Goal: Task Accomplishment & Management: Manage account settings

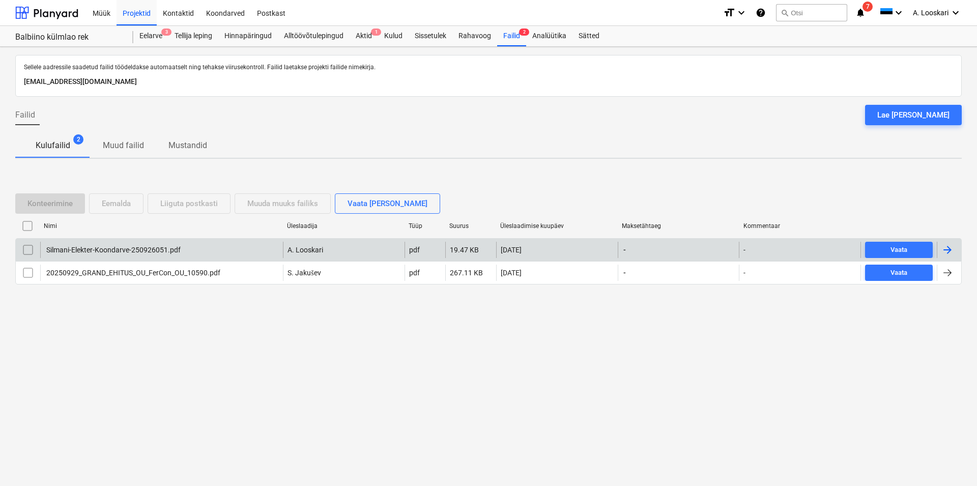
click at [142, 250] on div "Silmani-Elekter-Koondarve-250926051.pdf" at bounding box center [113, 250] width 136 height 8
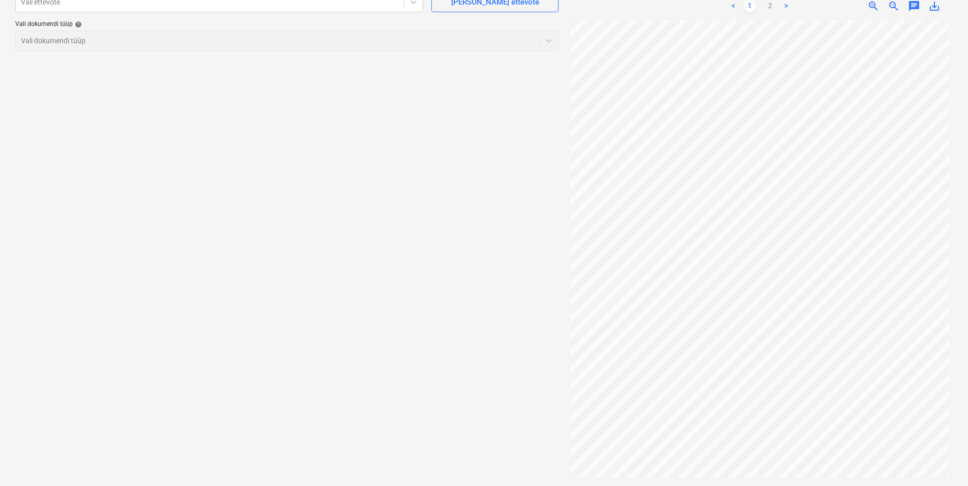
drag, startPoint x: 787, startPoint y: 3, endPoint x: 786, endPoint y: 8, distance: 5.2
click at [786, 3] on link ">" at bounding box center [787, 6] width 12 height 12
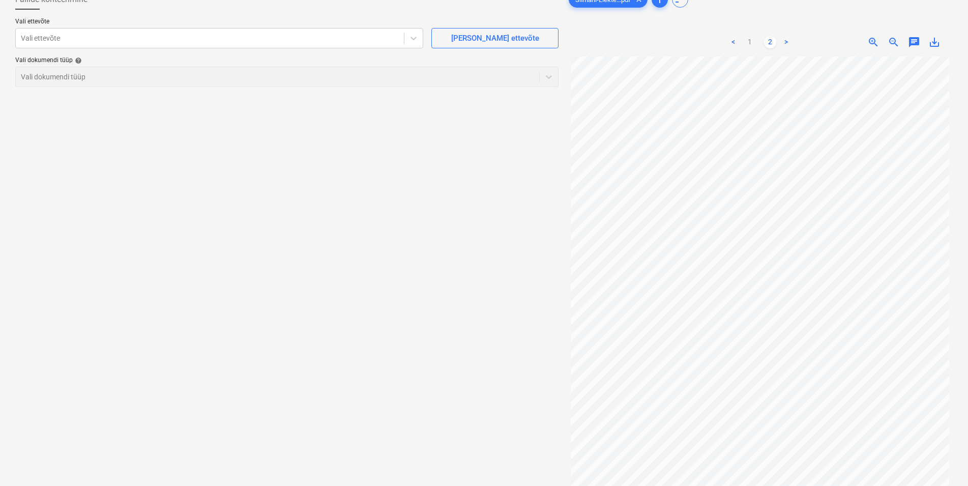
scroll to position [50, 0]
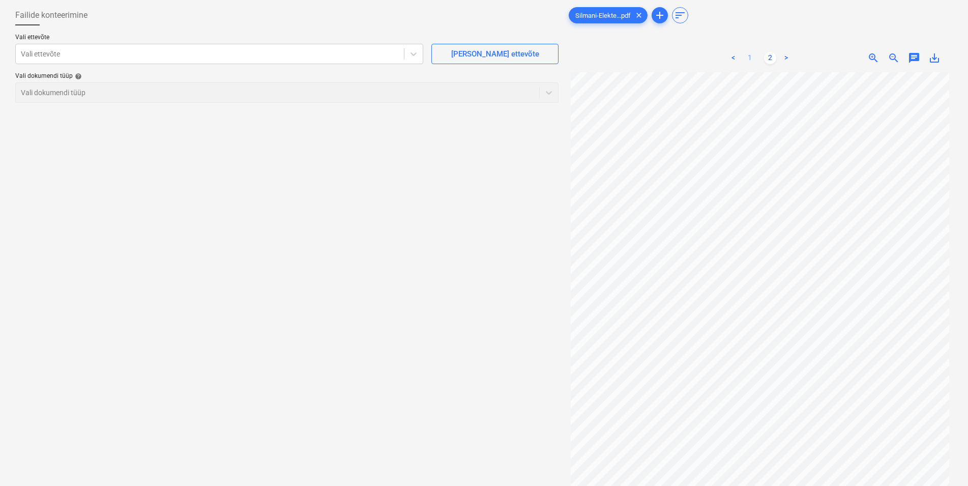
click at [750, 59] on link "1" at bounding box center [750, 58] width 12 height 12
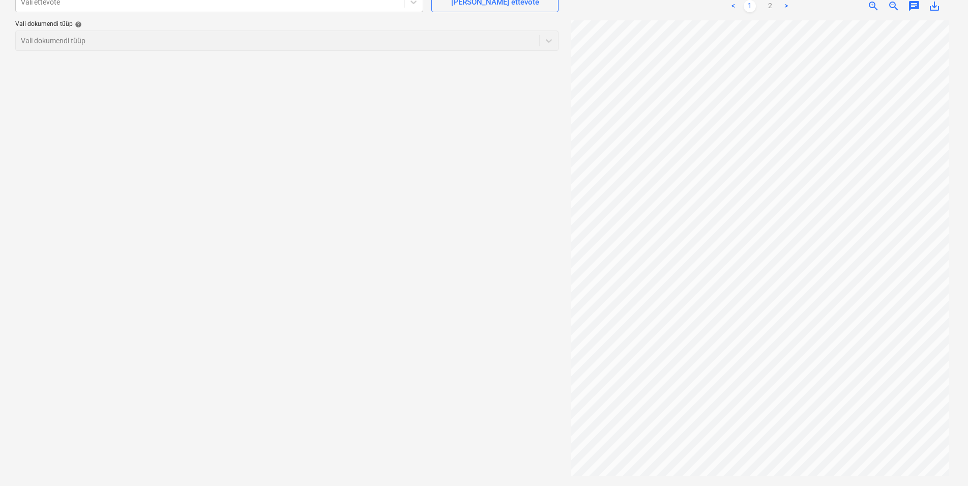
click at [788, 5] on link ">" at bounding box center [787, 6] width 12 height 12
click at [751, 4] on link "1" at bounding box center [750, 6] width 12 height 12
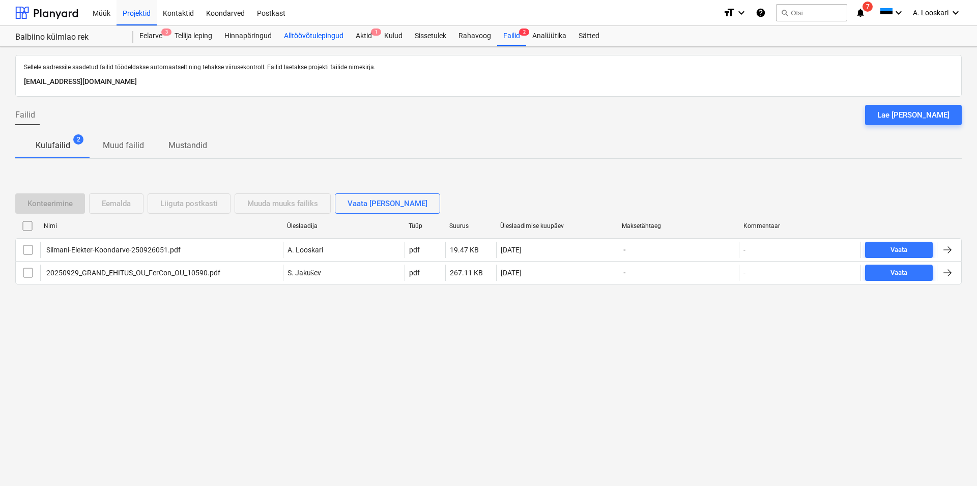
click at [320, 34] on div "Alltöövõtulepingud" at bounding box center [314, 36] width 72 height 20
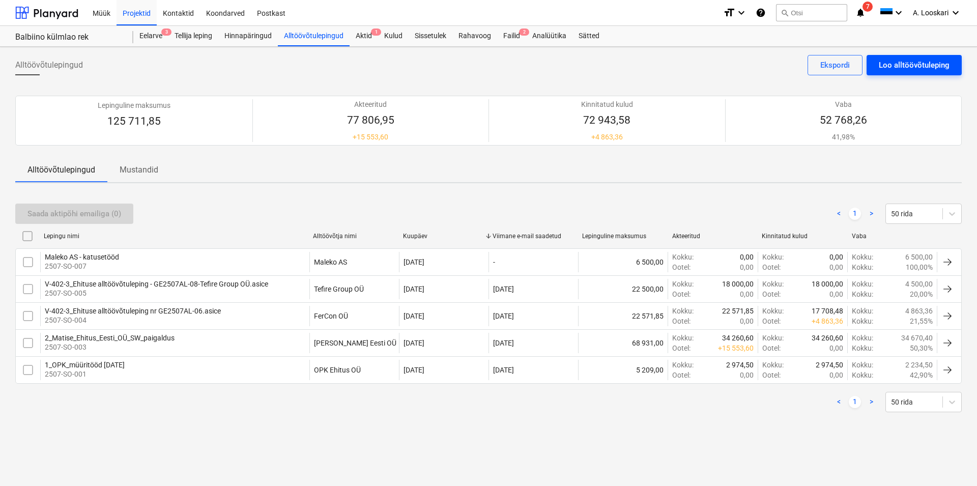
click at [906, 65] on div "Loo alltöövõtuleping" at bounding box center [914, 65] width 71 height 13
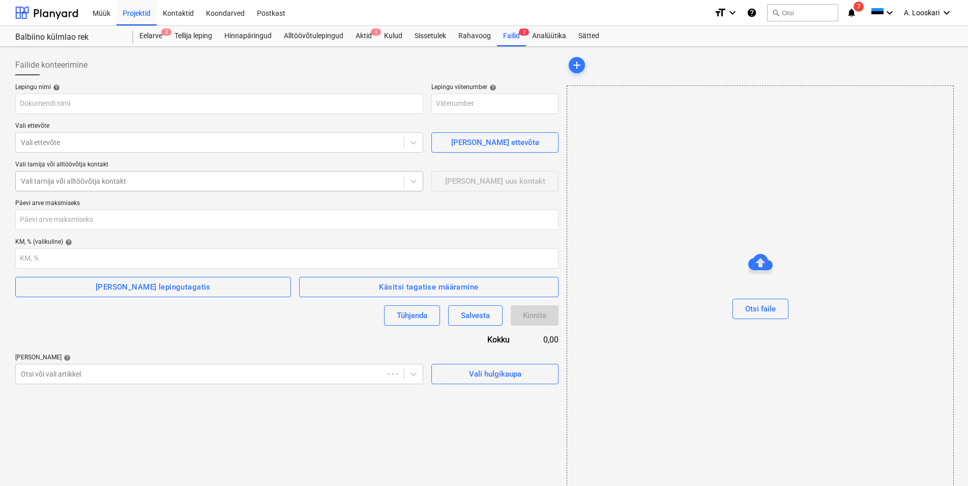
type input "2507-SO-008"
click at [92, 105] on input "text" at bounding box center [219, 104] width 408 height 20
click at [22, 101] on input "estral" at bounding box center [219, 104] width 408 height 20
click at [50, 101] on input "Estral" at bounding box center [219, 104] width 408 height 20
type input "Estral [PERSON_NAME] OÜ - ventilatsioonitööd"
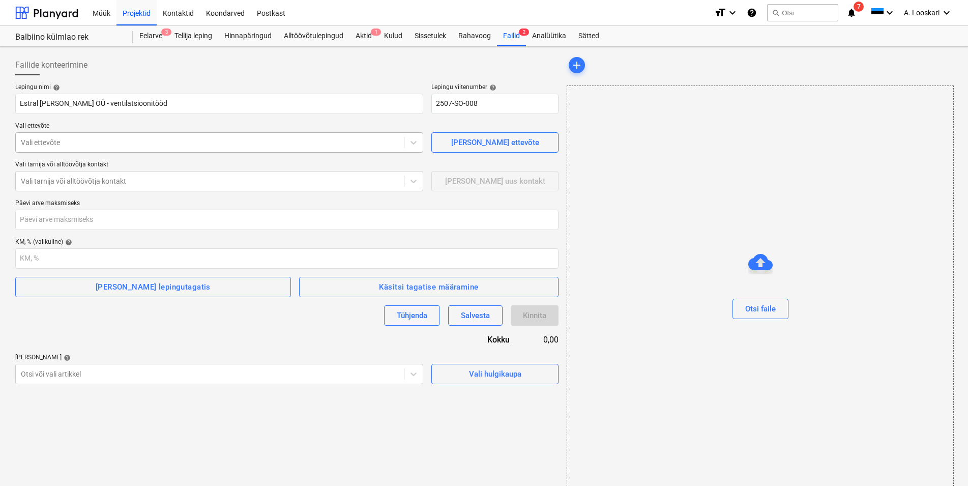
click at [66, 138] on div at bounding box center [210, 142] width 378 height 10
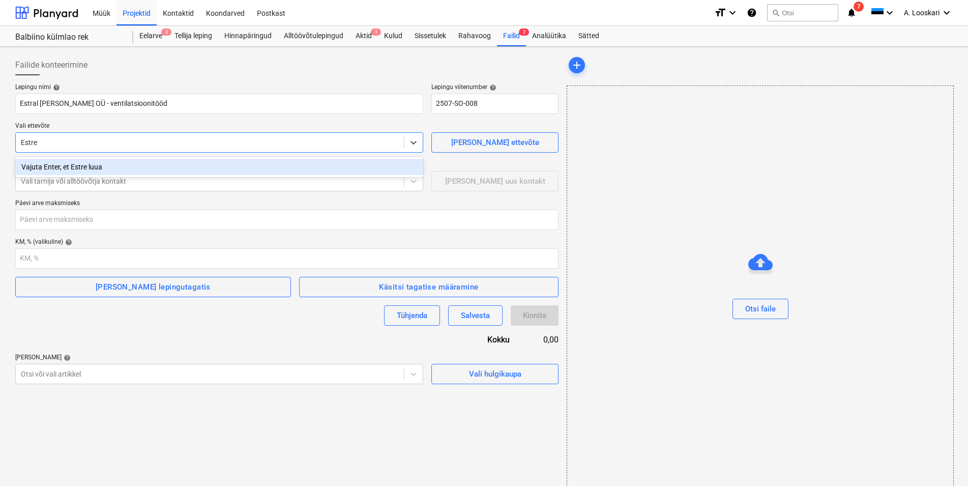
type input "Estr"
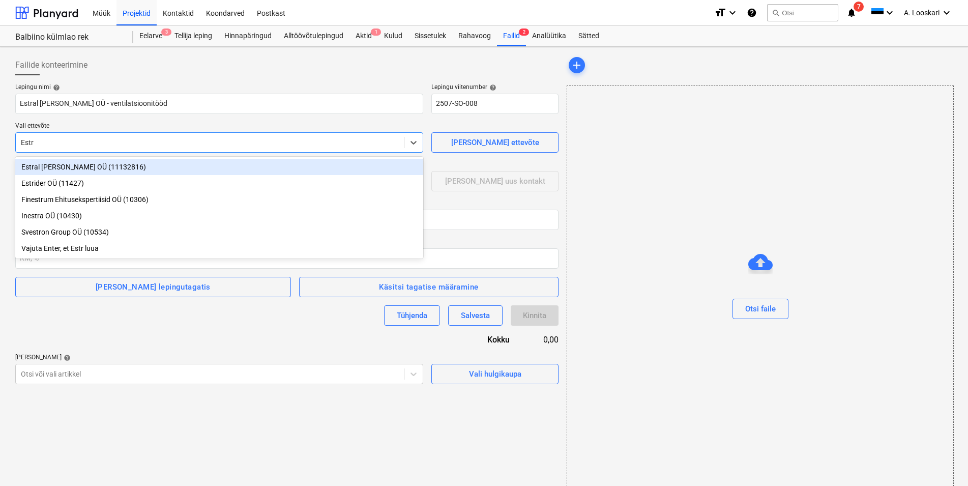
click at [49, 163] on div "Estral [PERSON_NAME] OÜ (11132816)" at bounding box center [219, 167] width 408 height 16
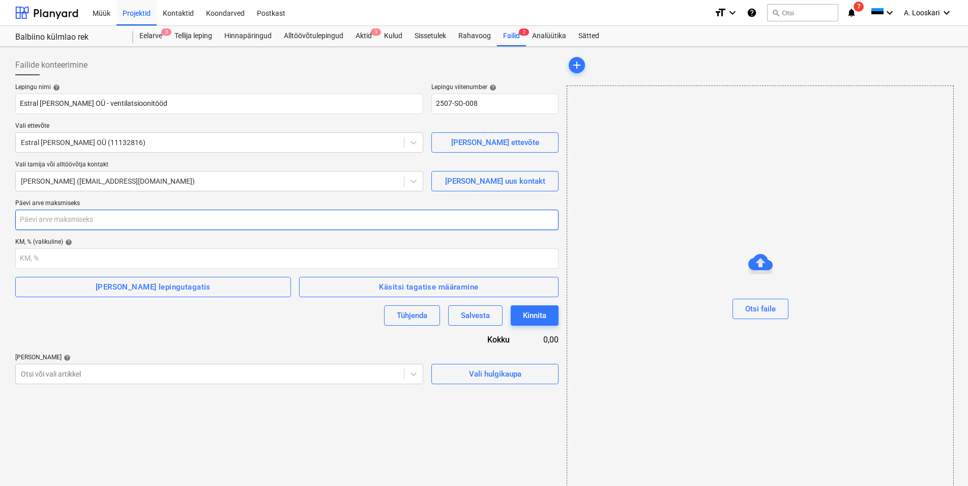
click at [60, 222] on input "number" at bounding box center [286, 220] width 543 height 20
type input "21"
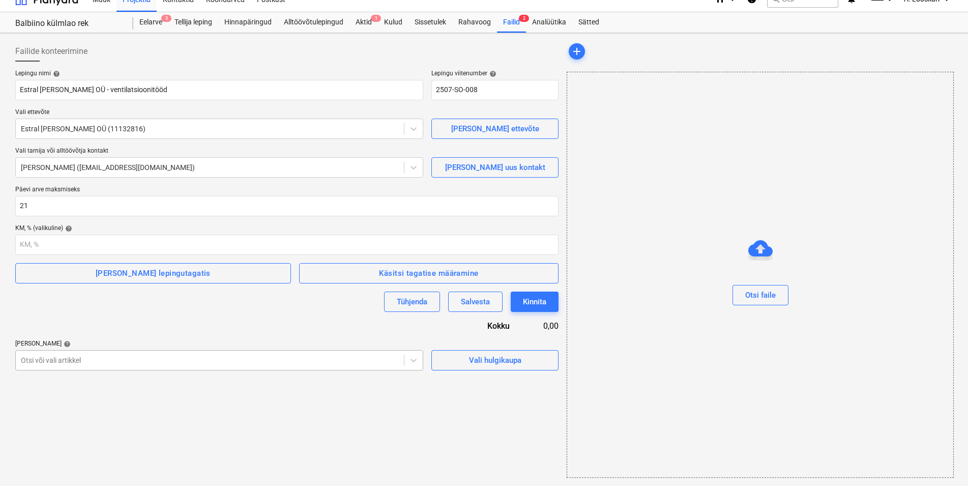
click at [63, 377] on body "Müük Projektid Kontaktid Koondarved Postkast format_size keyboard_arrow_down he…" at bounding box center [484, 229] width 968 height 486
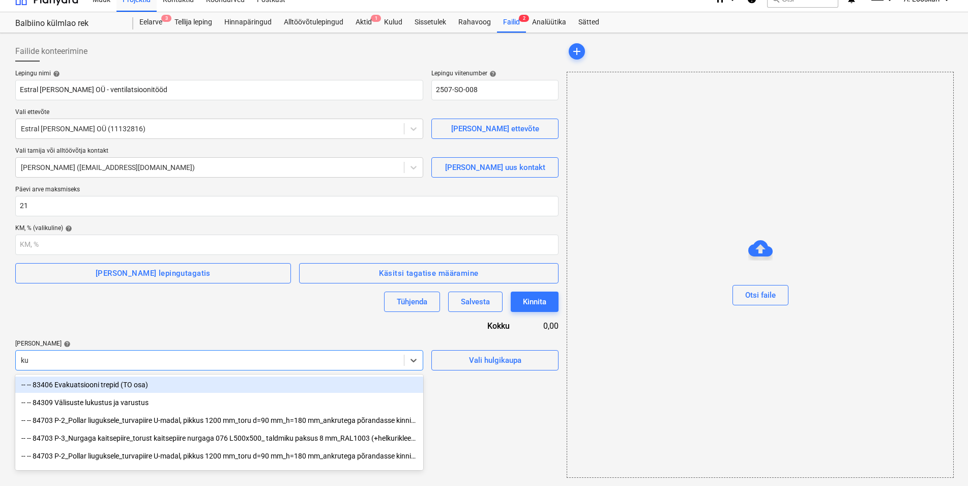
type input "kui"
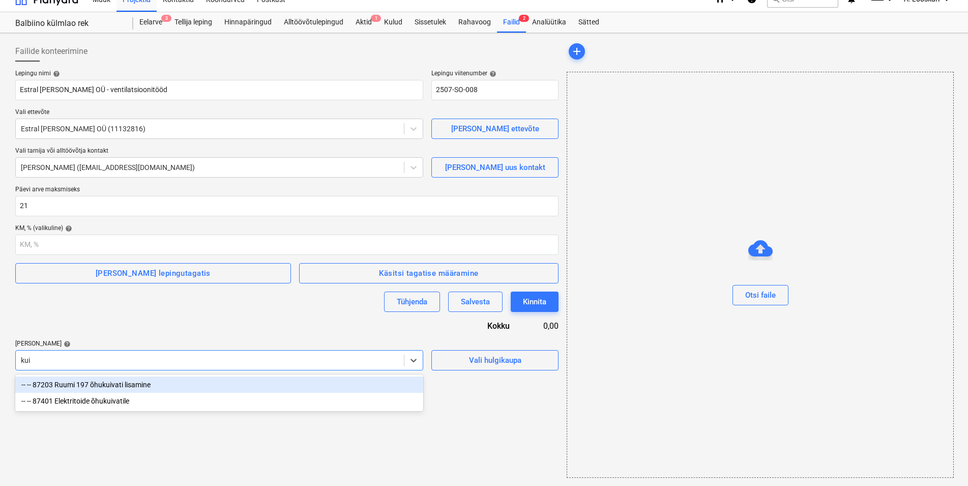
click at [141, 384] on div "-- -- 87203 Ruumi 197 õhukuivati lisamine" at bounding box center [219, 385] width 408 height 16
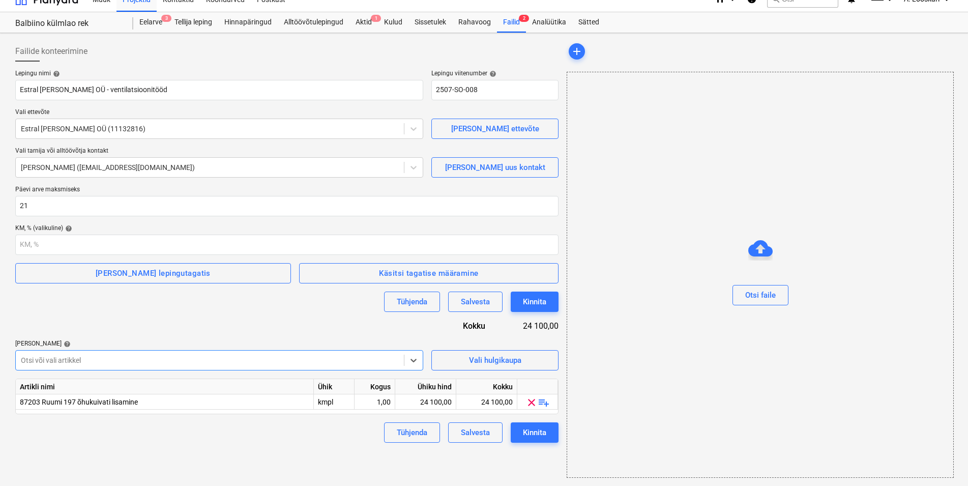
click at [98, 359] on div at bounding box center [210, 360] width 378 height 10
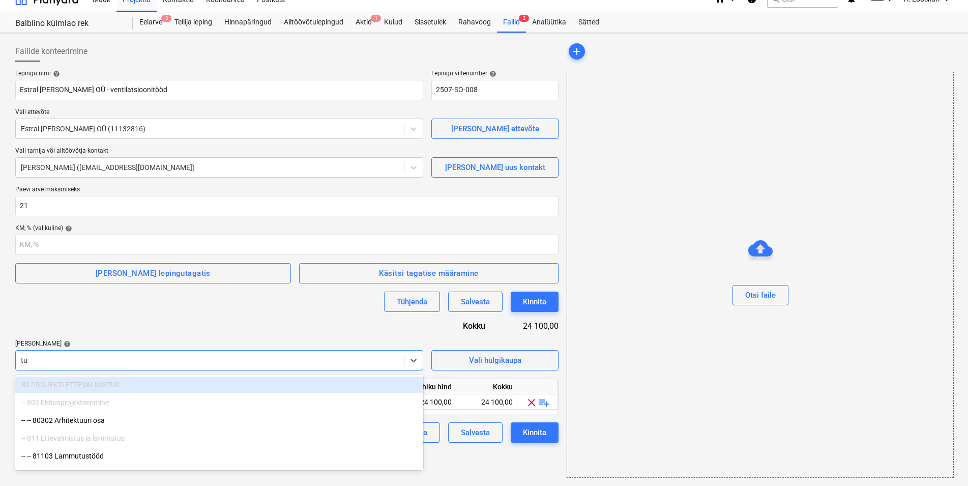
type input "tuu"
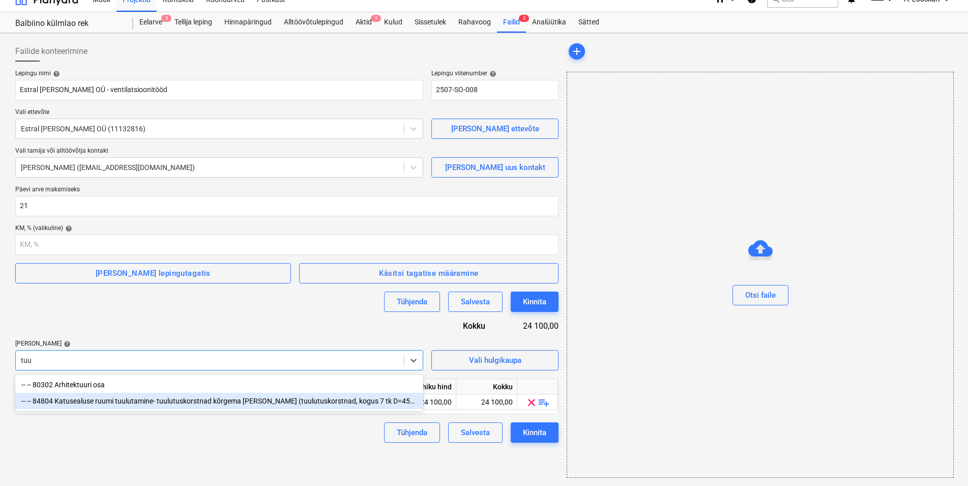
click at [181, 401] on div "-- -- 84804 Katusealuse ruumi tuulutamine- tuulutuskorstnad kõrgema [PERSON_NAM…" at bounding box center [219, 401] width 408 height 16
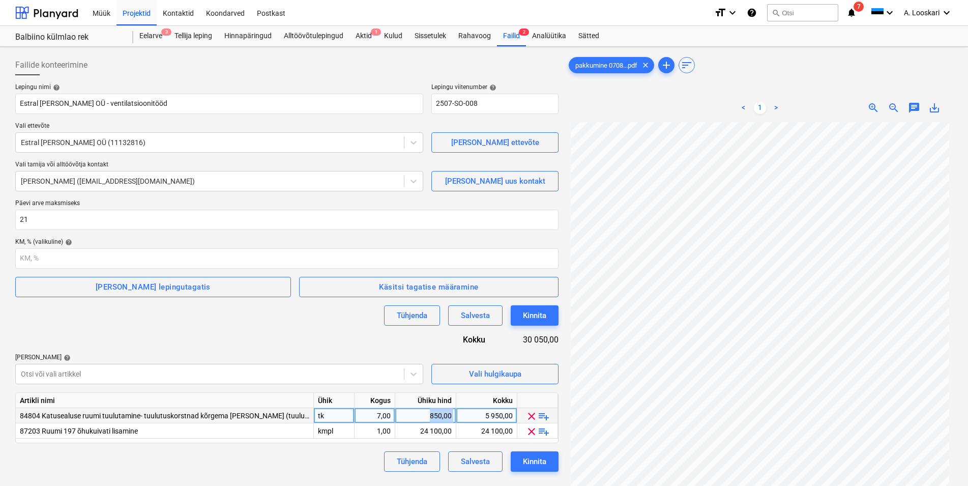
drag, startPoint x: 427, startPoint y: 415, endPoint x: 457, endPoint y: 414, distance: 30.5
click at [0, 0] on div "84804 Katusealuse ruumi tuulutamine- tuulutuskorstnad kõrgema [PERSON_NAME] (tu…" at bounding box center [0, 0] width 0 height 0
click at [437, 411] on div "850,00" at bounding box center [425, 415] width 52 height 15
type input "482,857"
drag, startPoint x: 417, startPoint y: 430, endPoint x: 452, endPoint y: 431, distance: 35.1
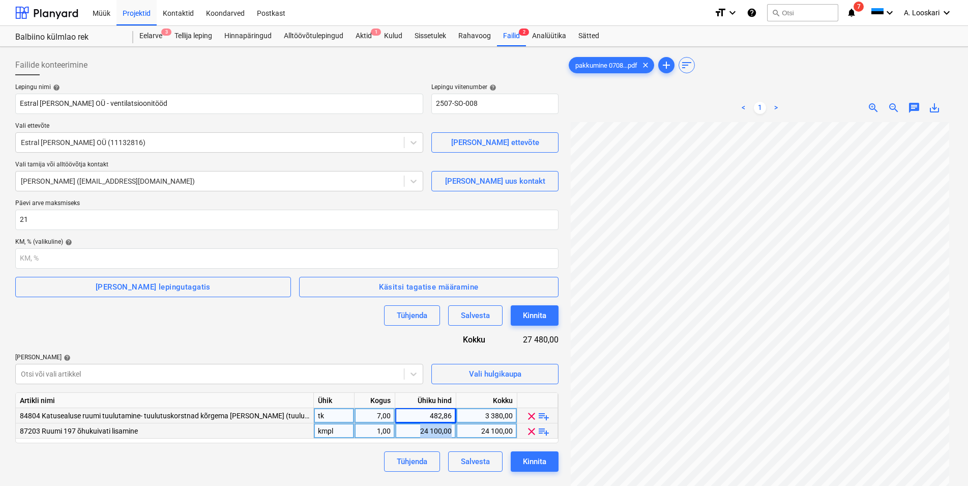
click at [452, 431] on div "24 100,00" at bounding box center [425, 430] width 61 height 15
type input "27200"
click at [536, 464] on div "Kinnita" at bounding box center [534, 461] width 23 height 13
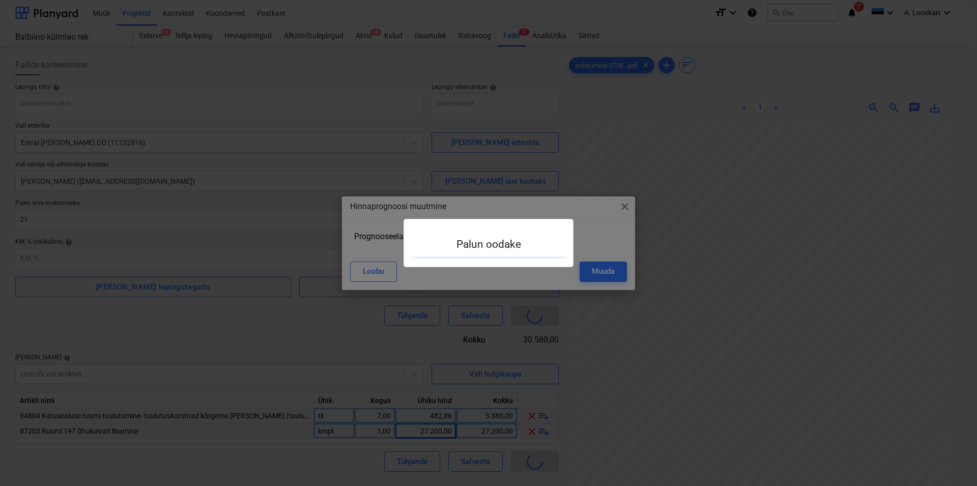
type input "2507-SO-008"
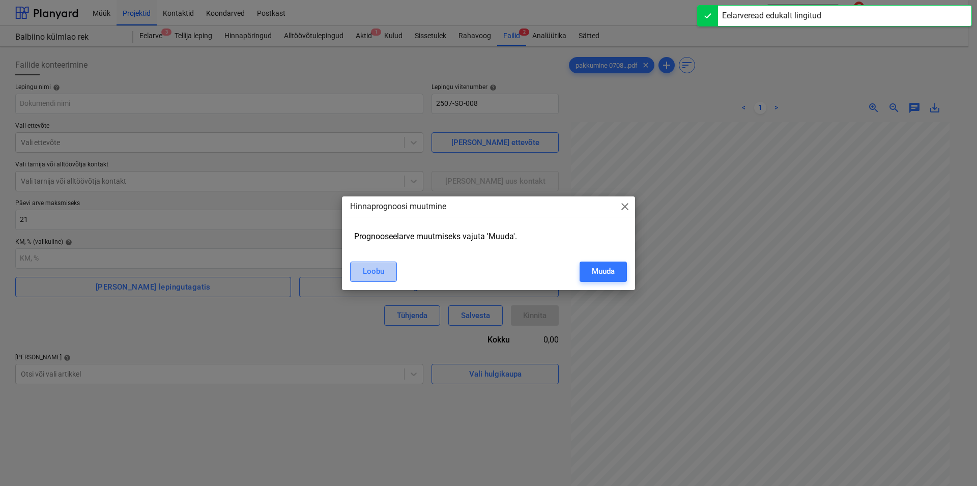
click at [378, 270] on div "Loobu" at bounding box center [373, 271] width 21 height 13
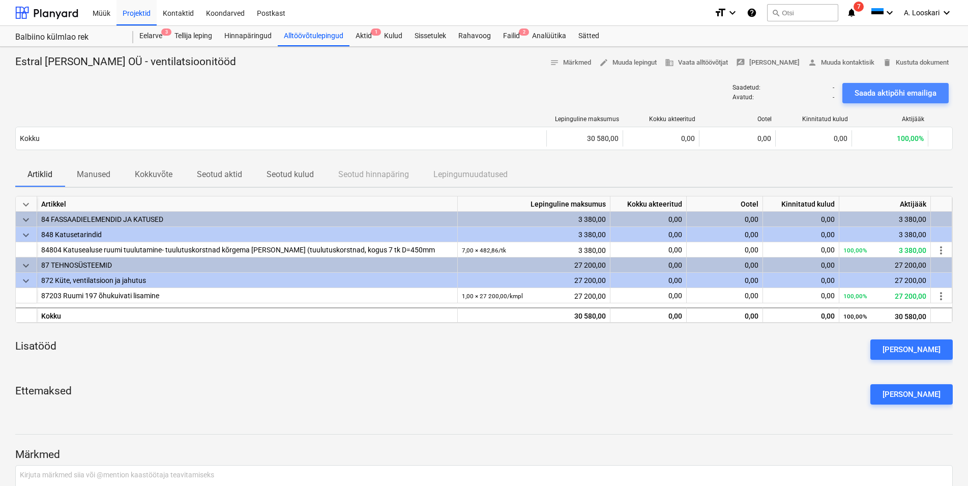
click at [876, 89] on div "Saada aktipõhi emailiga" at bounding box center [896, 93] width 82 height 13
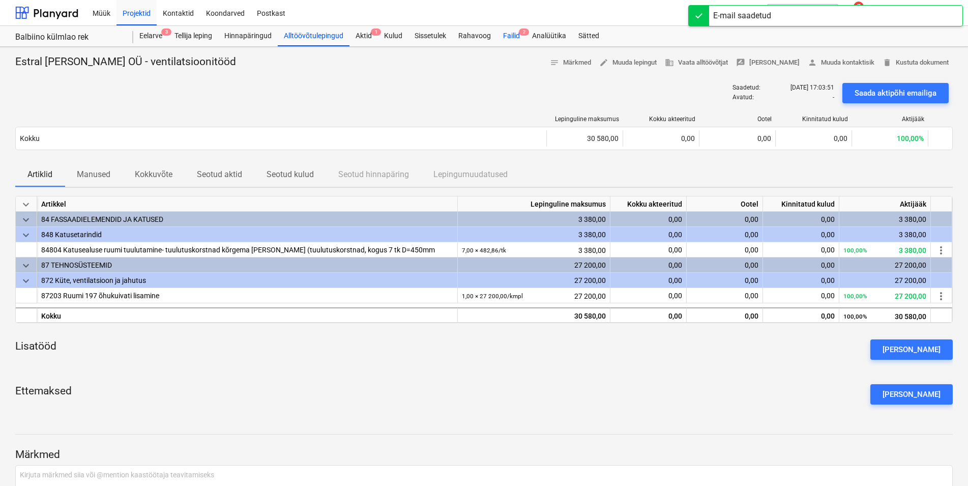
click at [513, 35] on div "Failid 2" at bounding box center [511, 36] width 29 height 20
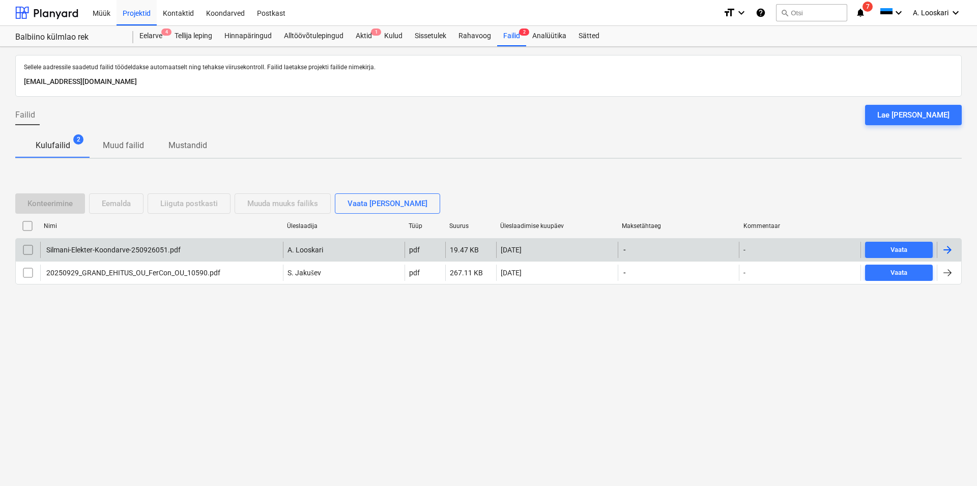
click at [110, 251] on div "Silmani-Elekter-Koondarve-250926051.pdf" at bounding box center [113, 250] width 136 height 8
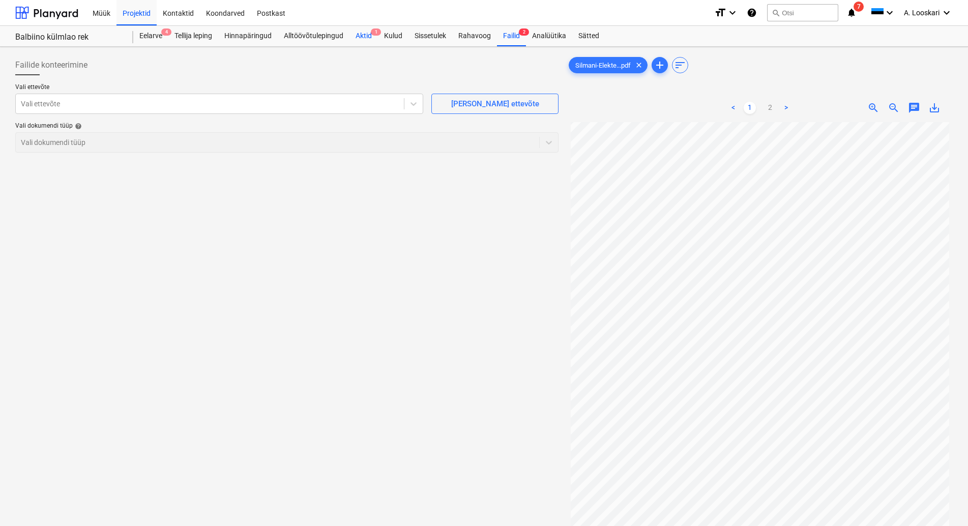
click at [364, 33] on div "Aktid 1" at bounding box center [364, 36] width 28 height 20
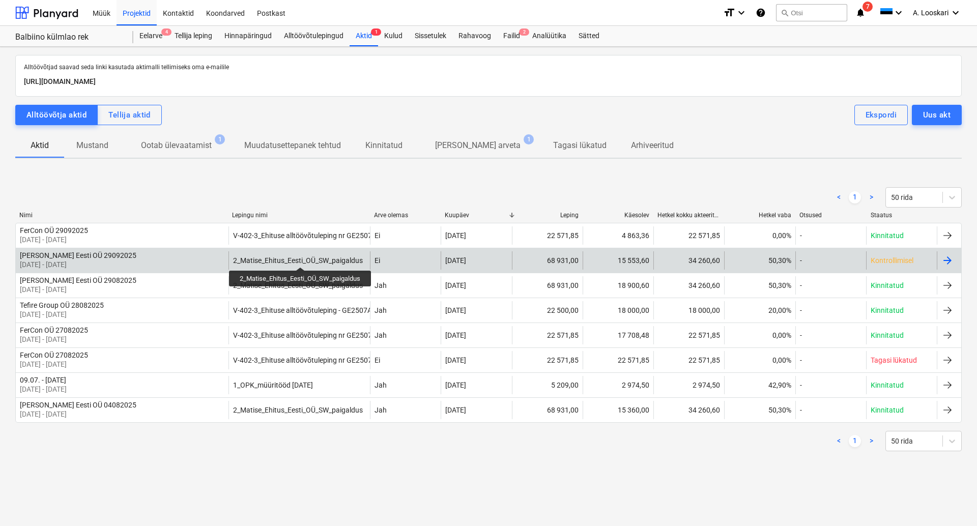
click at [301, 258] on div "2_Matise_Ehitus_Eesti_OÜ_SW_paigaldus" at bounding box center [298, 260] width 130 height 8
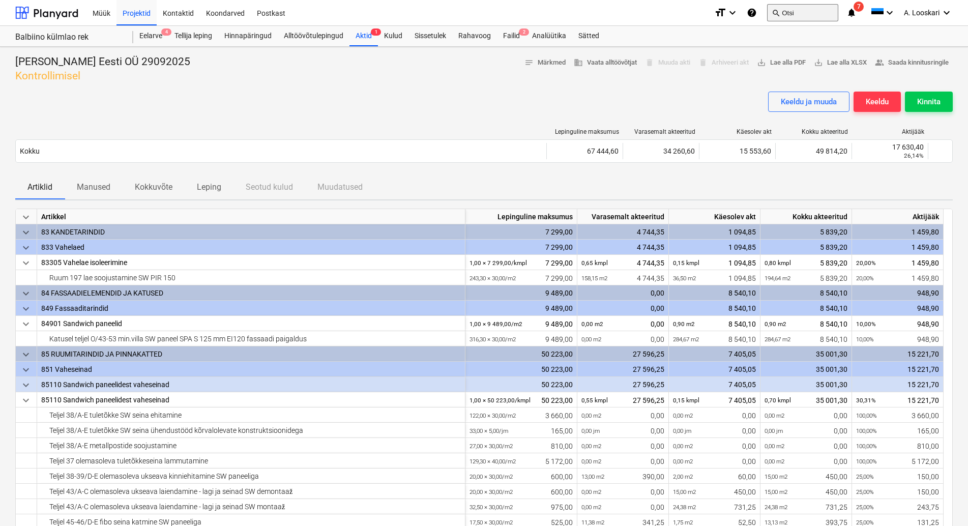
click at [797, 15] on button "search Otsi" at bounding box center [802, 12] width 71 height 17
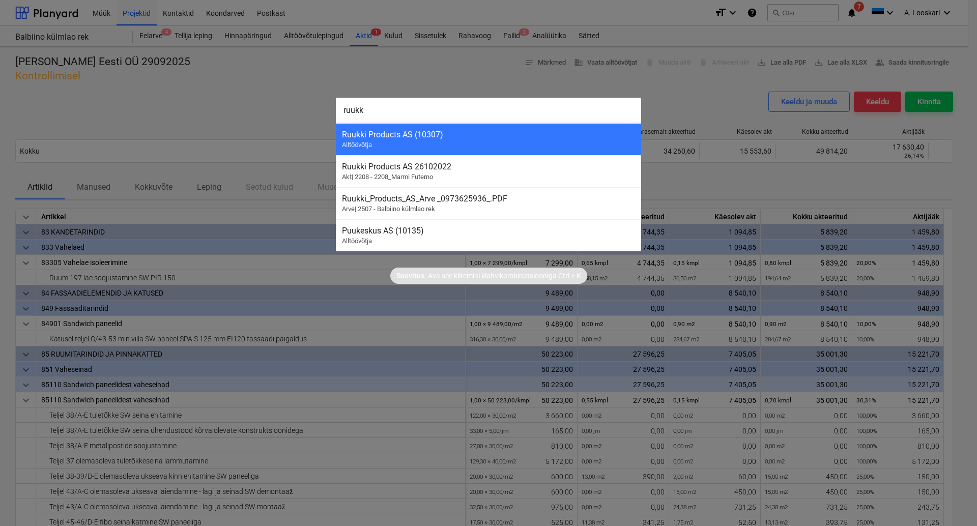
type input "ruukki"
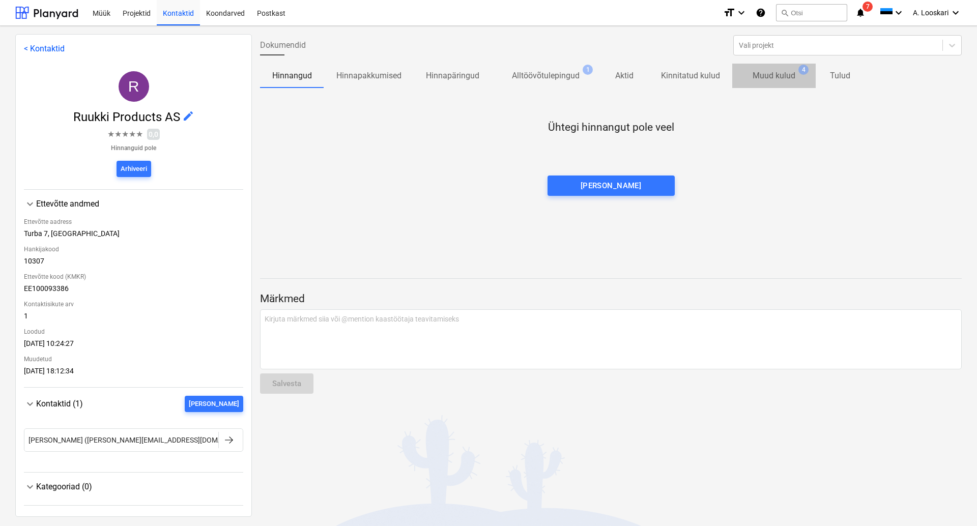
click at [784, 73] on p "Muud kulud" at bounding box center [774, 76] width 43 height 12
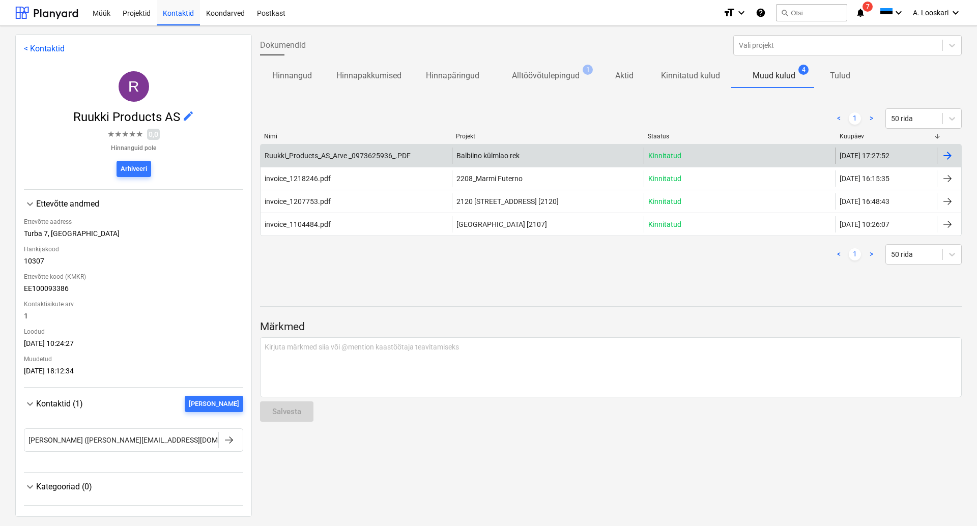
click at [350, 154] on div "Ruukki_Products_AS_Arve _0973625936_.PDF" at bounding box center [338, 156] width 146 height 8
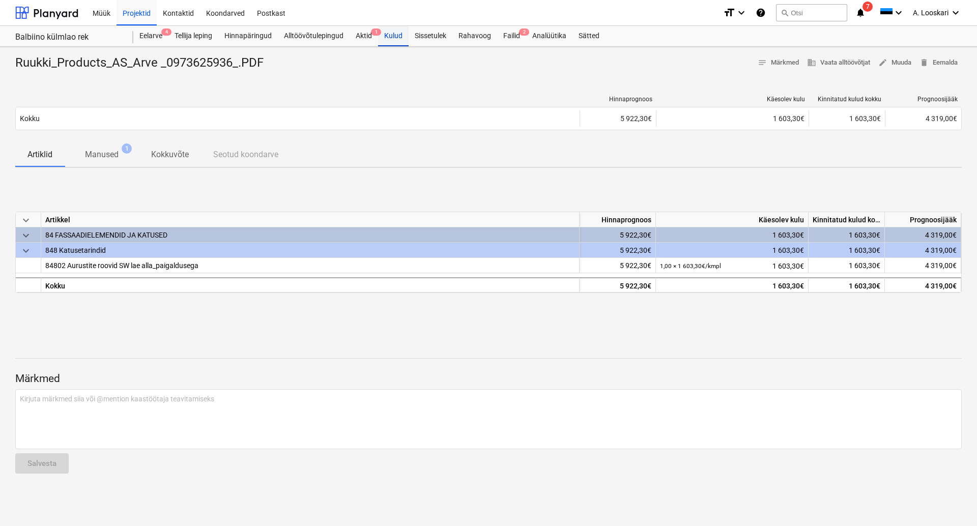
click at [391, 35] on div "Kulud" at bounding box center [393, 36] width 31 height 20
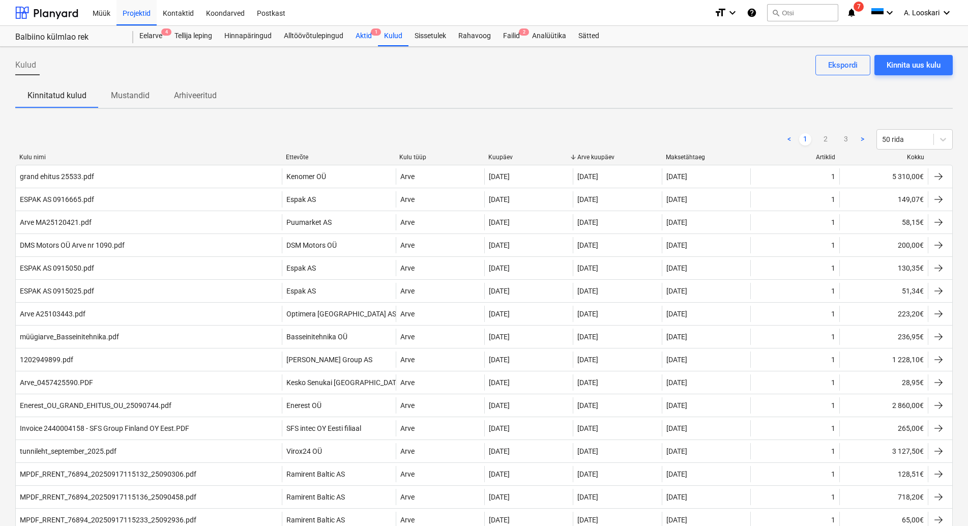
click at [364, 35] on div "Aktid 1" at bounding box center [364, 36] width 28 height 20
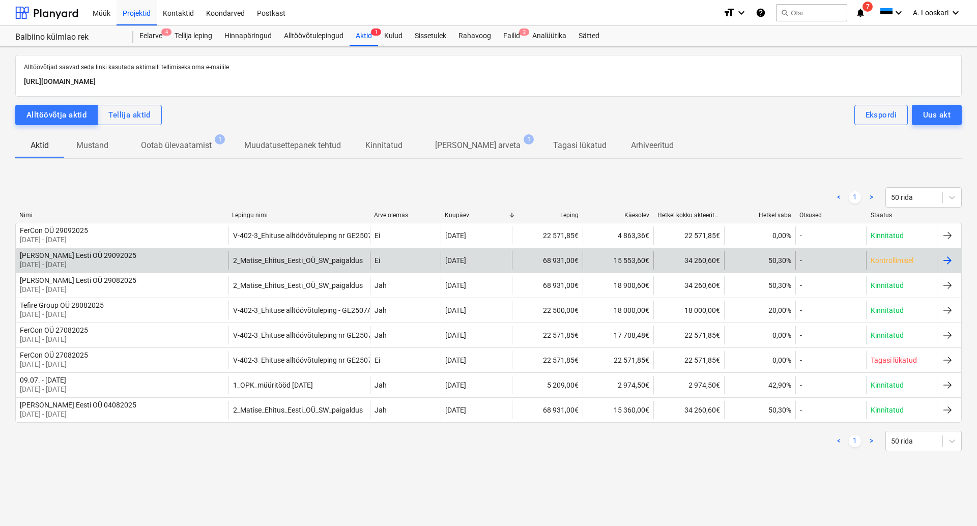
click at [103, 257] on div "[PERSON_NAME] Eesti OÜ 29092025" at bounding box center [78, 255] width 117 height 8
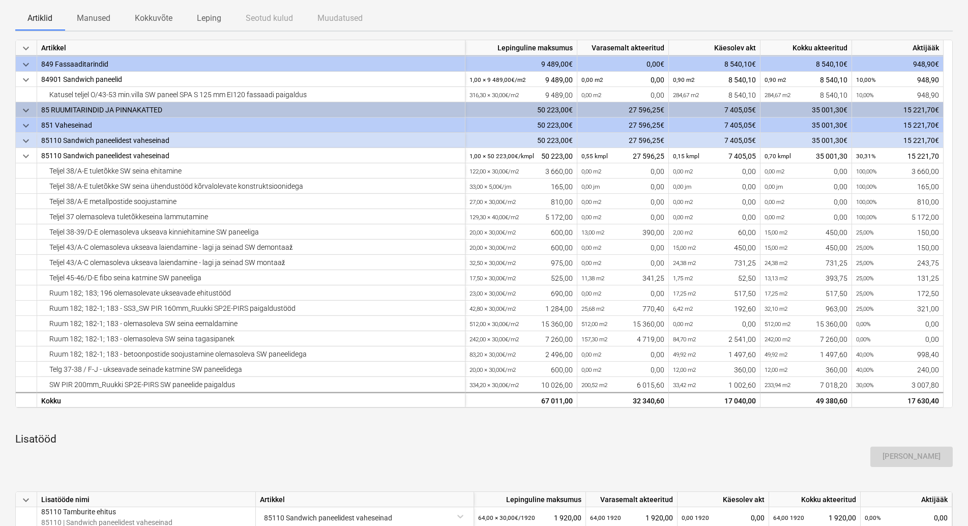
scroll to position [363, 0]
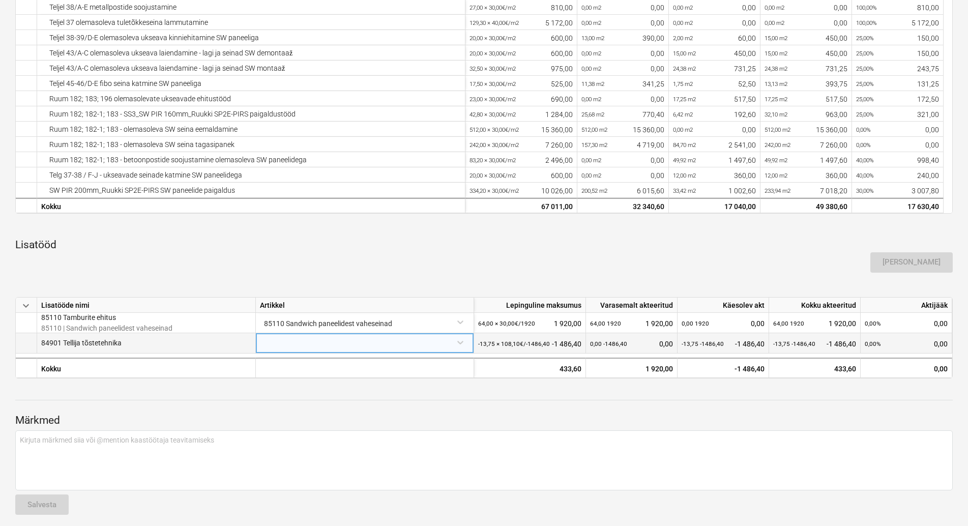
click at [303, 346] on div at bounding box center [365, 342] width 210 height 18
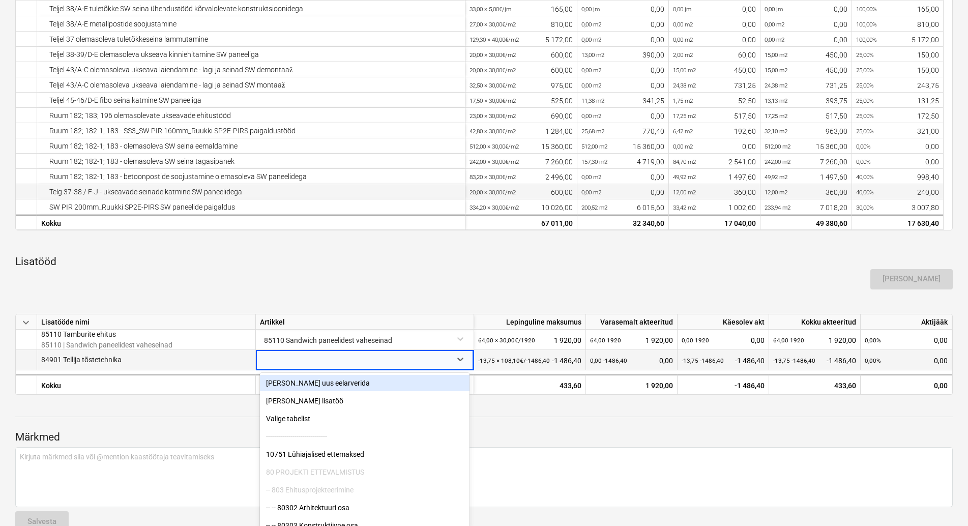
scroll to position [379, 0]
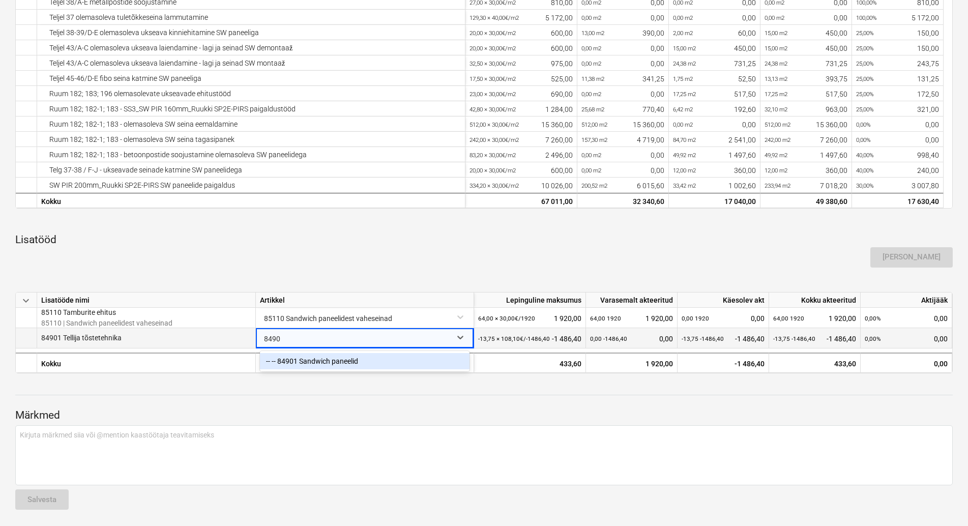
type input "84901"
click at [319, 353] on div "-- -- 84901 Sandwich paneelid" at bounding box center [365, 361] width 210 height 16
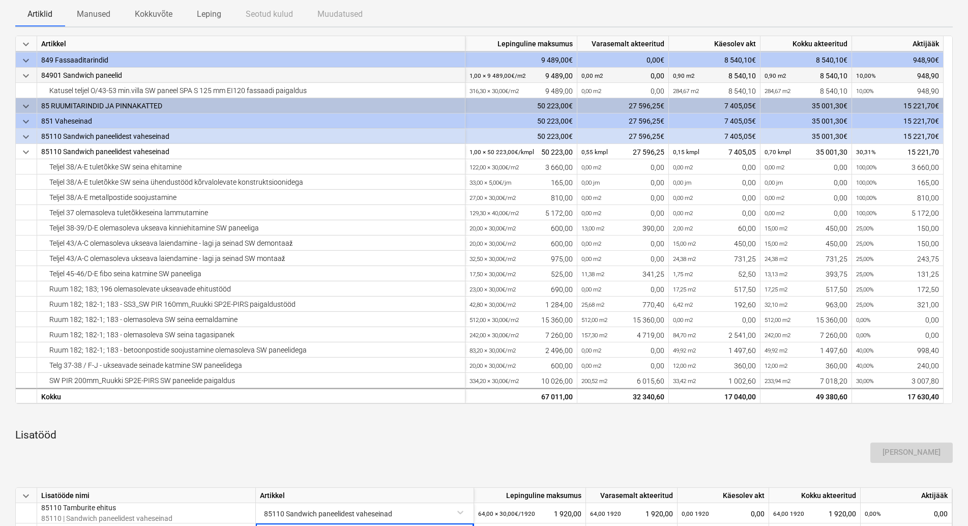
scroll to position [15, 0]
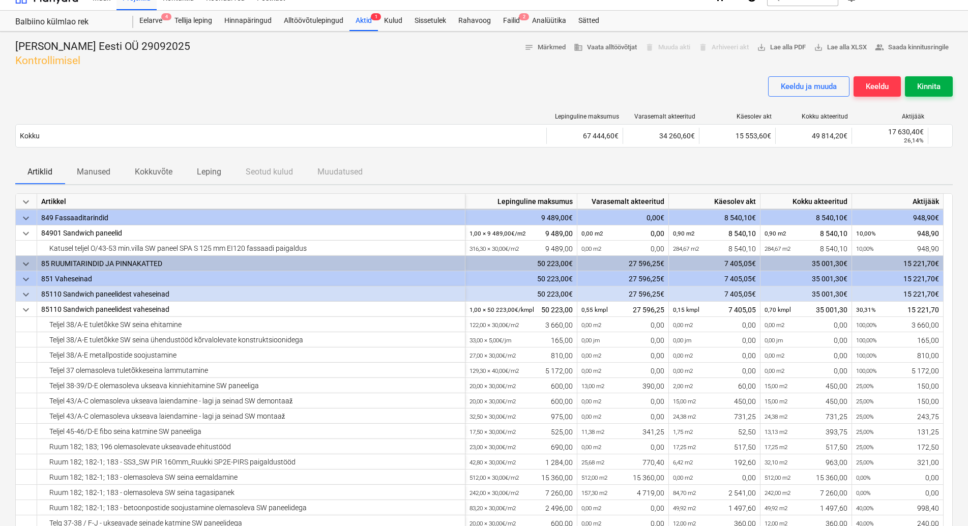
click at [930, 89] on div "Kinnita" at bounding box center [929, 86] width 23 height 13
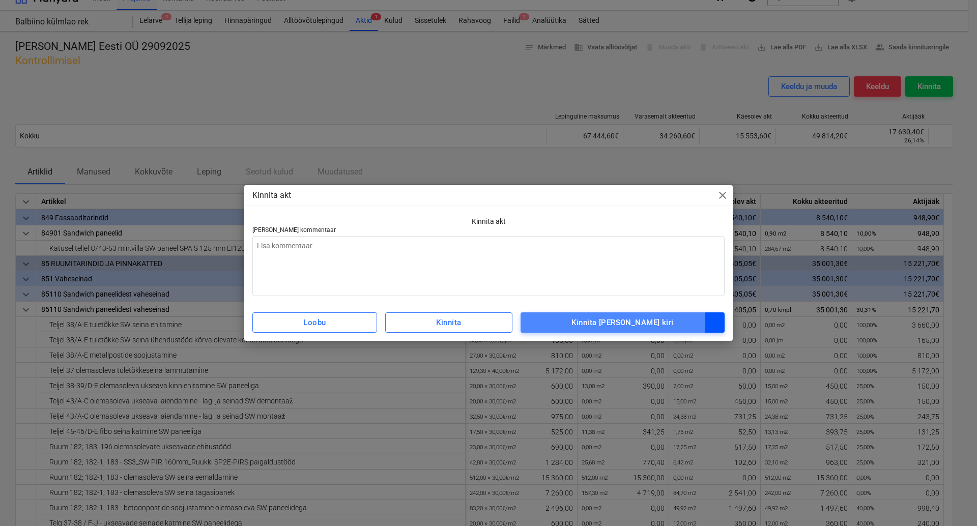
click at [620, 322] on div "Kinnita [PERSON_NAME] kiri" at bounding box center [622, 322] width 102 height 13
type textarea "x"
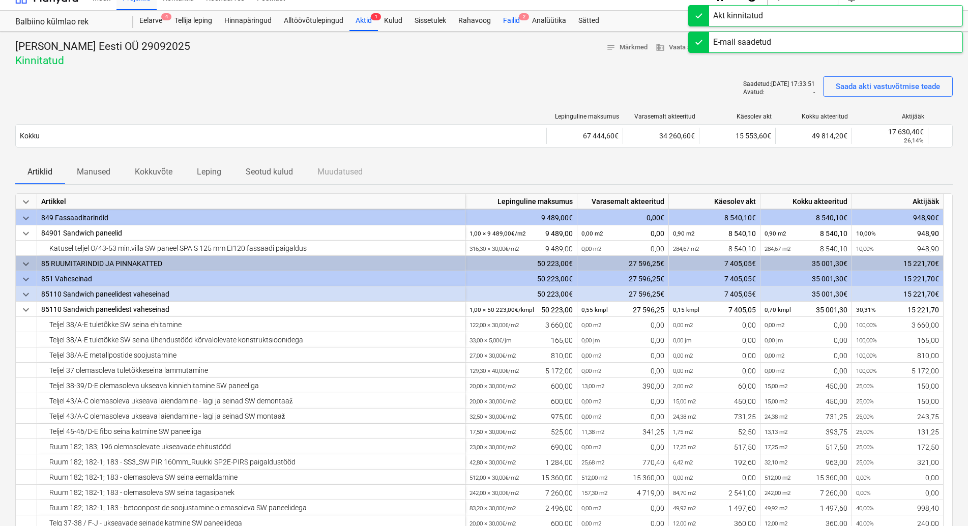
click at [521, 15] on span "2" at bounding box center [524, 16] width 10 height 7
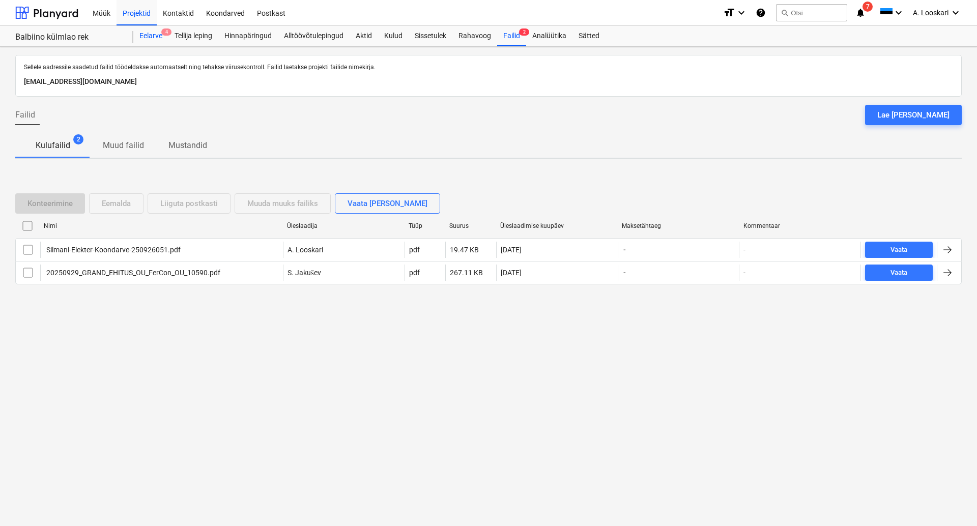
click at [152, 33] on div "Eelarve 4" at bounding box center [150, 36] width 35 height 20
